Goal: Find contact information: Find contact information

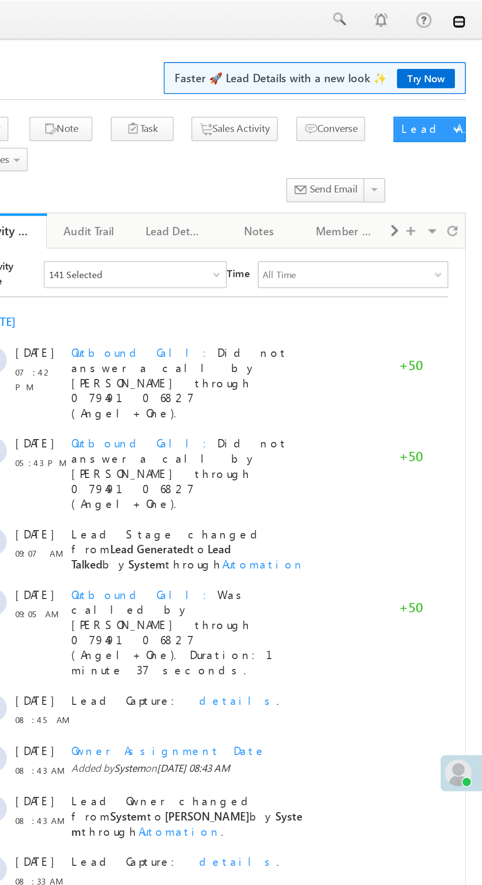
click at [467, 16] on link at bounding box center [469, 13] width 8 height 8
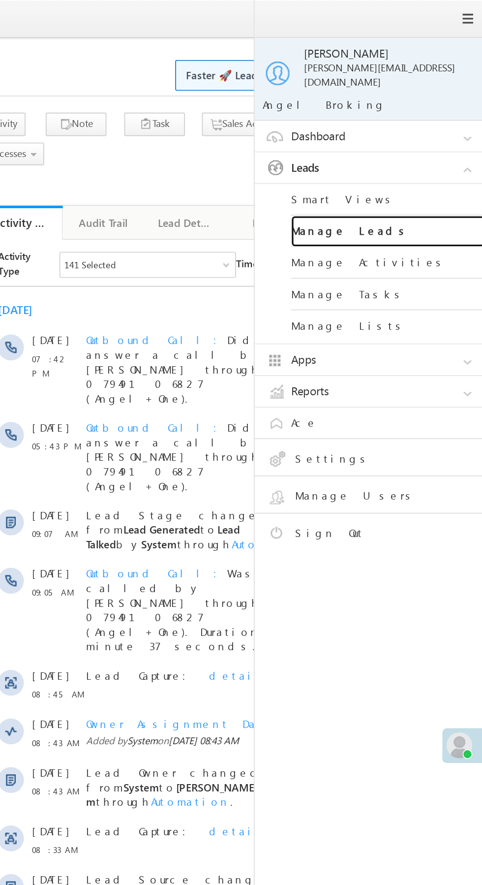
click at [433, 131] on link "Manage Leads" at bounding box center [425, 140] width 118 height 19
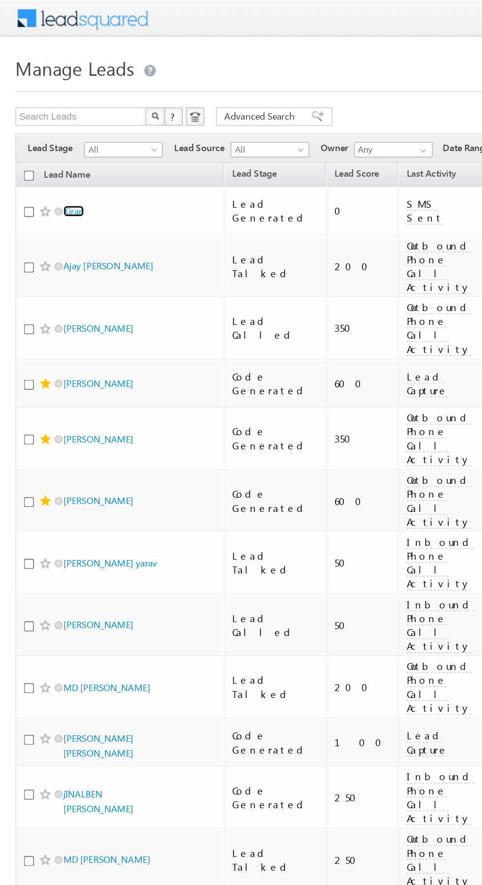
click at [49, 134] on link "Kiran" at bounding box center [46, 134] width 13 height 7
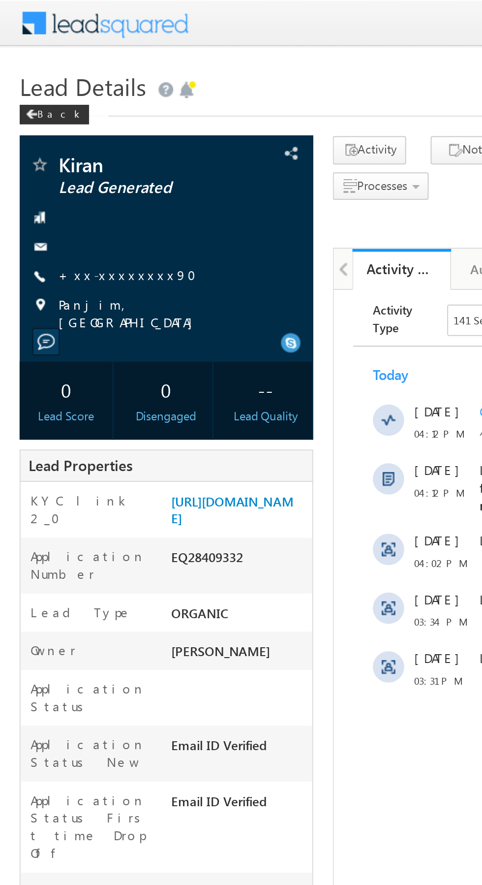
click at [53, 139] on link "+xx-xxxxxxxx90" at bounding box center [67, 138] width 75 height 8
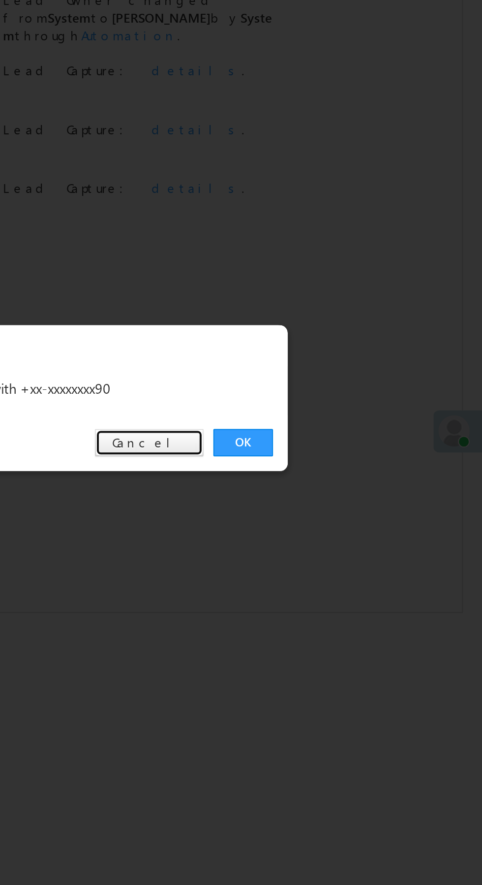
click at [324, 456] on link "Cancel" at bounding box center [315, 459] width 55 height 14
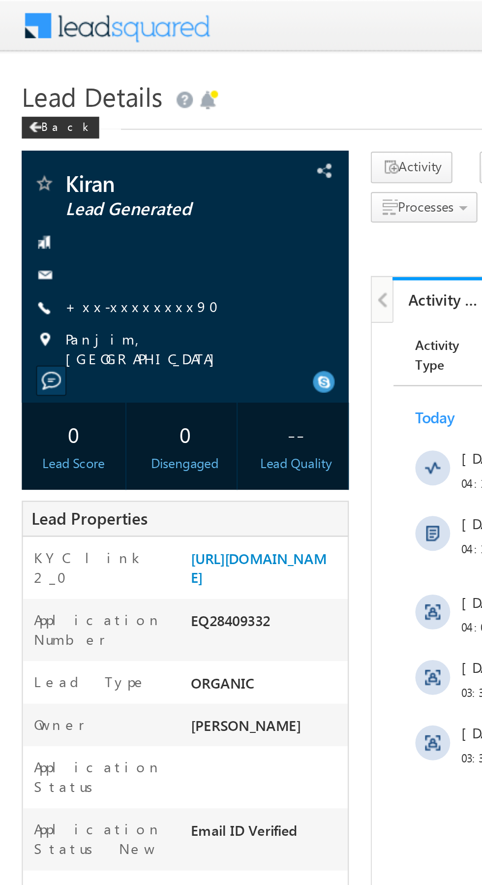
click at [59, 141] on link "+xx-xxxxxxxx90" at bounding box center [67, 138] width 75 height 8
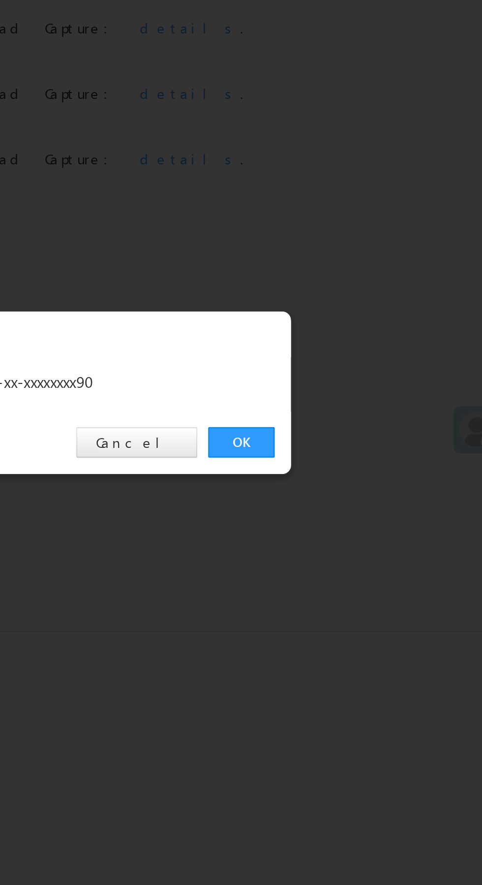
click at [357, 460] on link "OK" at bounding box center [362, 459] width 30 height 14
